Goal: Information Seeking & Learning: Learn about a topic

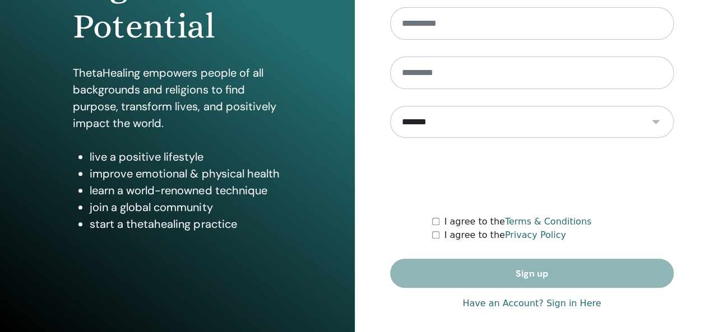
scroll to position [205, 0]
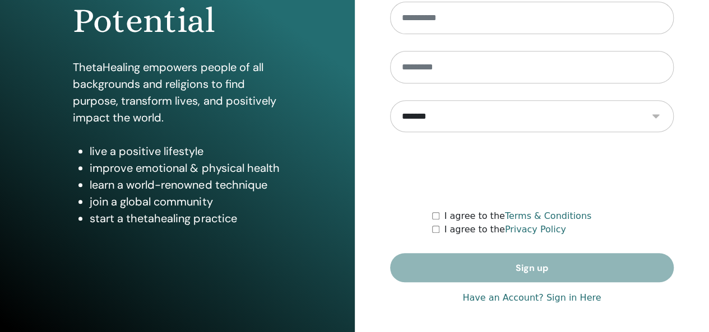
click at [569, 303] on link "Have an Account? Sign in Here" at bounding box center [531, 297] width 138 height 13
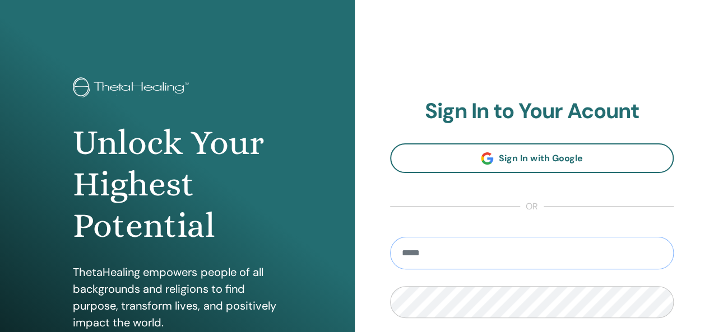
click at [548, 238] on input "email" at bounding box center [532, 253] width 284 height 33
type input "**********"
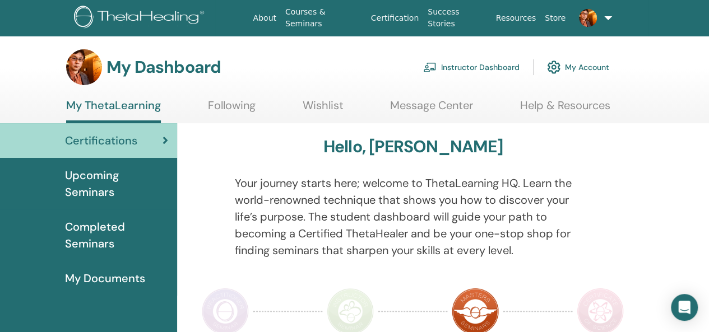
click at [107, 187] on span "Upcoming Seminars" at bounding box center [116, 184] width 103 height 34
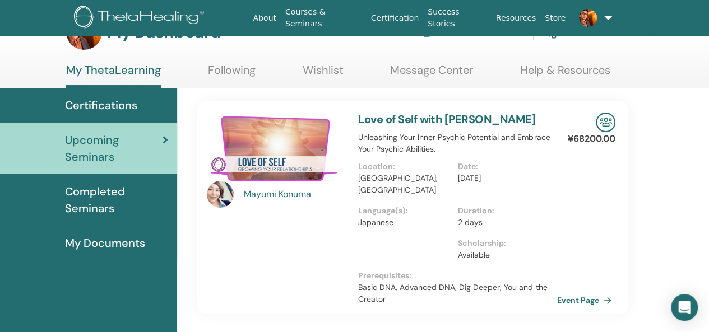
scroll to position [38, 0]
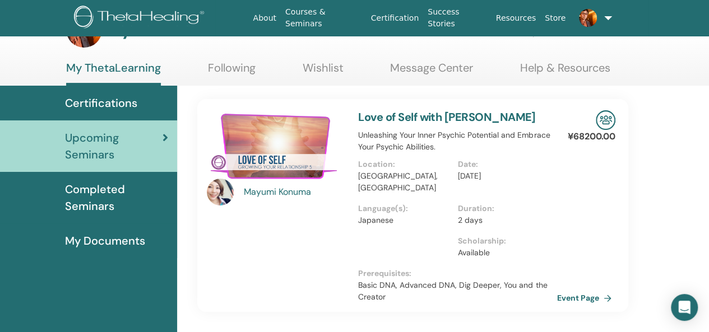
click at [136, 203] on span "Completed Seminars" at bounding box center [116, 198] width 103 height 34
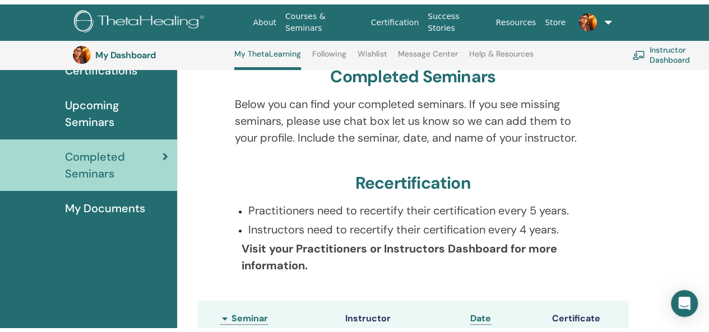
scroll to position [9, 0]
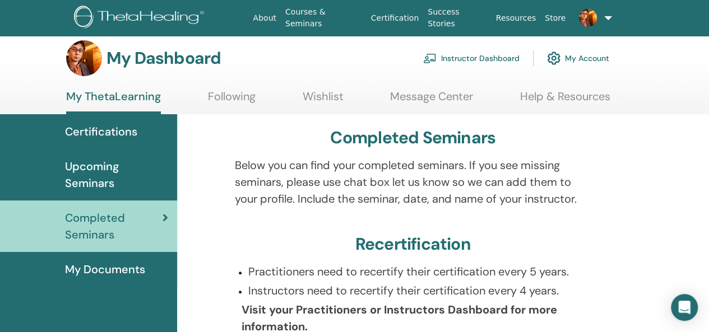
click at [129, 135] on span "Certifications" at bounding box center [101, 131] width 72 height 17
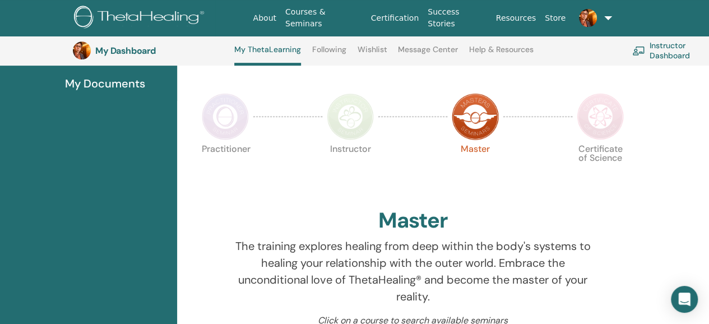
scroll to position [235, 0]
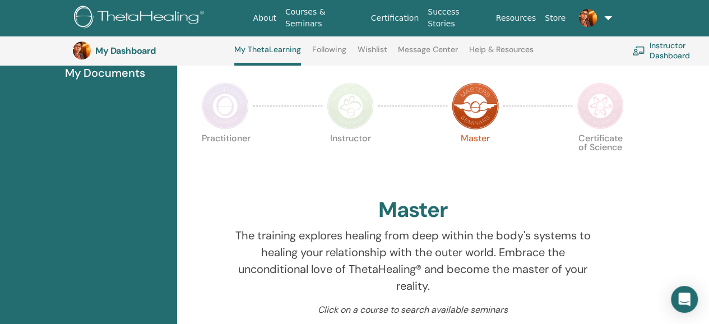
click at [210, 119] on img at bounding box center [225, 105] width 47 height 47
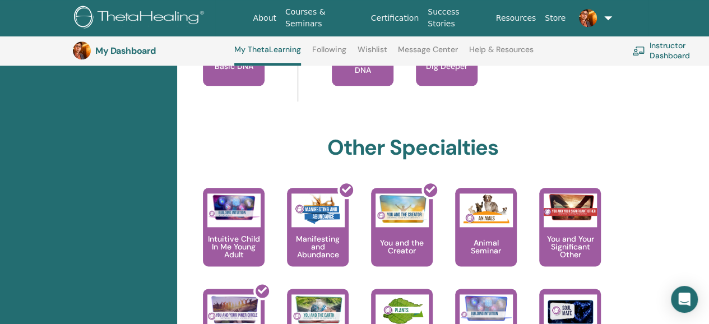
scroll to position [571, 0]
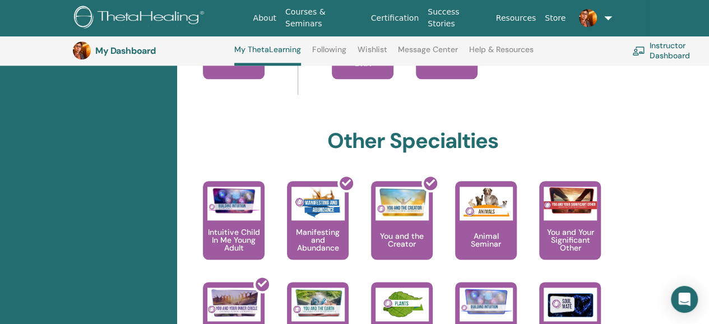
drag, startPoint x: 717, startPoint y: 63, endPoint x: 717, endPoint y: 166, distance: 103.1
click at [693, 162] on div "Hello, HIROKI Your journey starts here; welcome to ThetaLearning HQ. Learn the …" at bounding box center [443, 202] width 532 height 1240
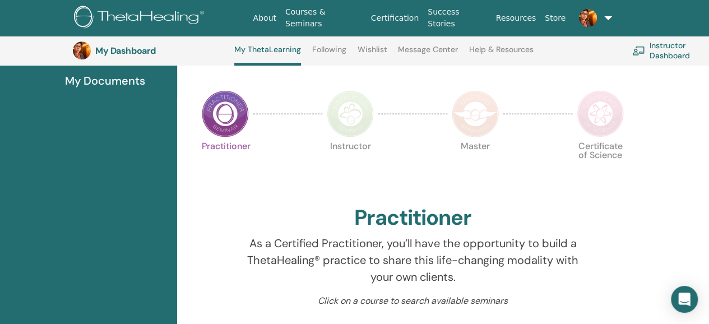
scroll to position [212, 0]
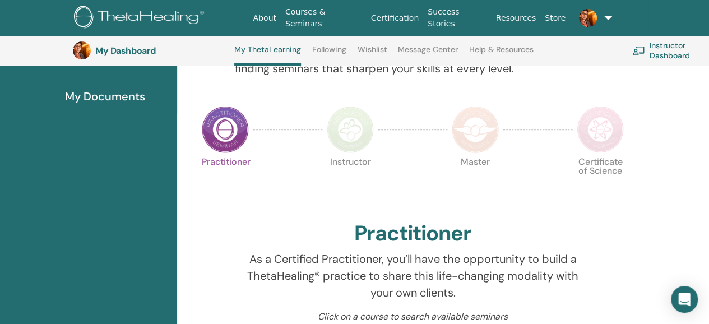
click at [466, 123] on img at bounding box center [475, 129] width 47 height 47
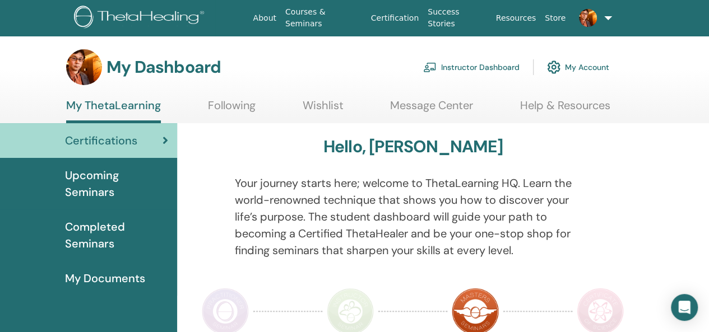
click at [123, 147] on span "Certifications" at bounding box center [101, 140] width 72 height 17
click at [121, 219] on span "Completed Seminars" at bounding box center [116, 236] width 103 height 34
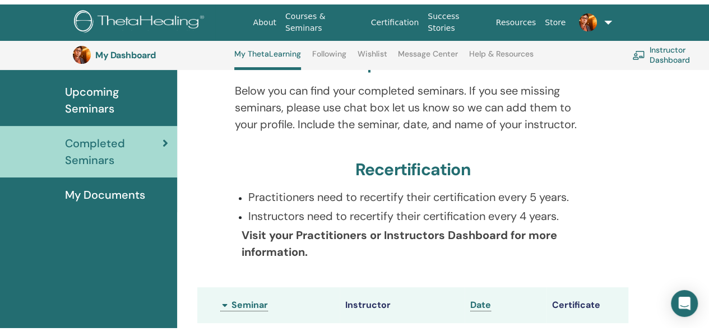
scroll to position [33, 0]
